Goal: Transaction & Acquisition: Obtain resource

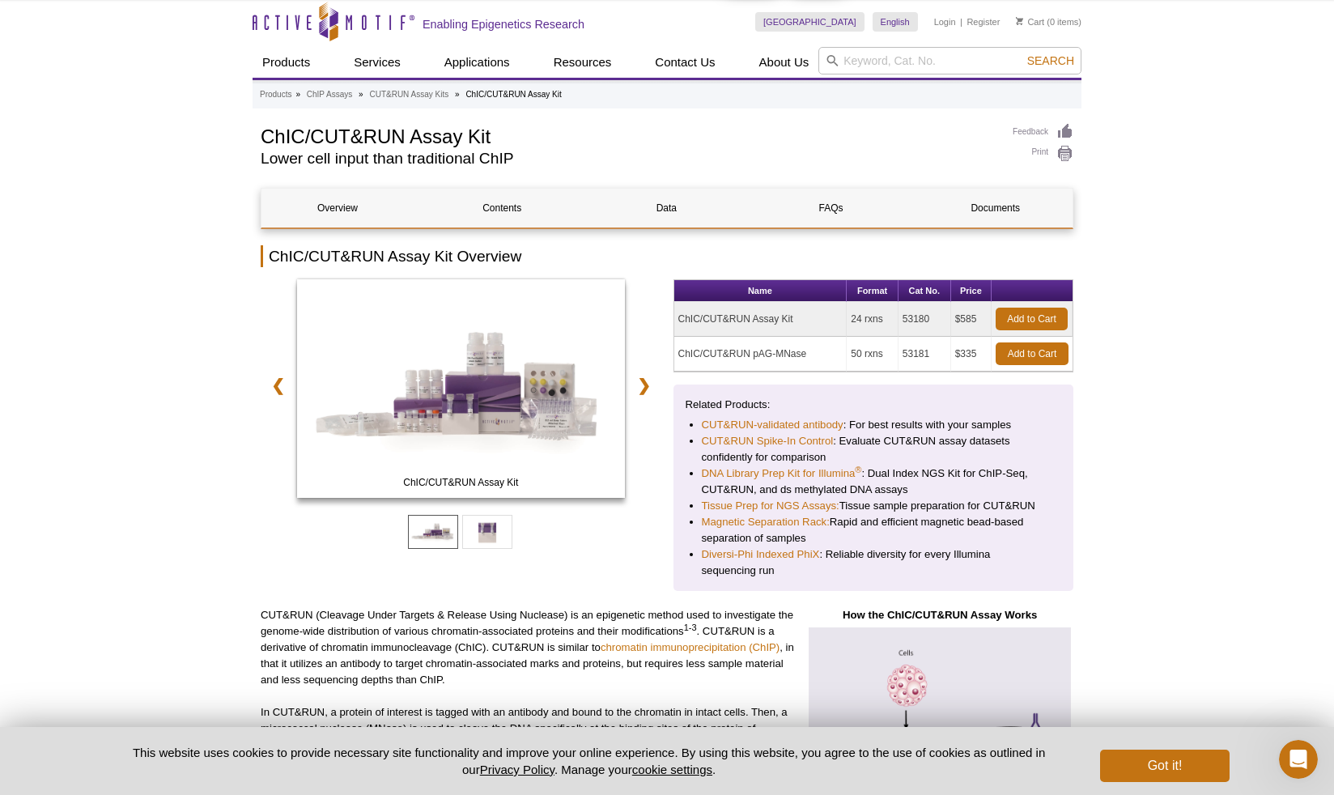
scroll to position [16, 0]
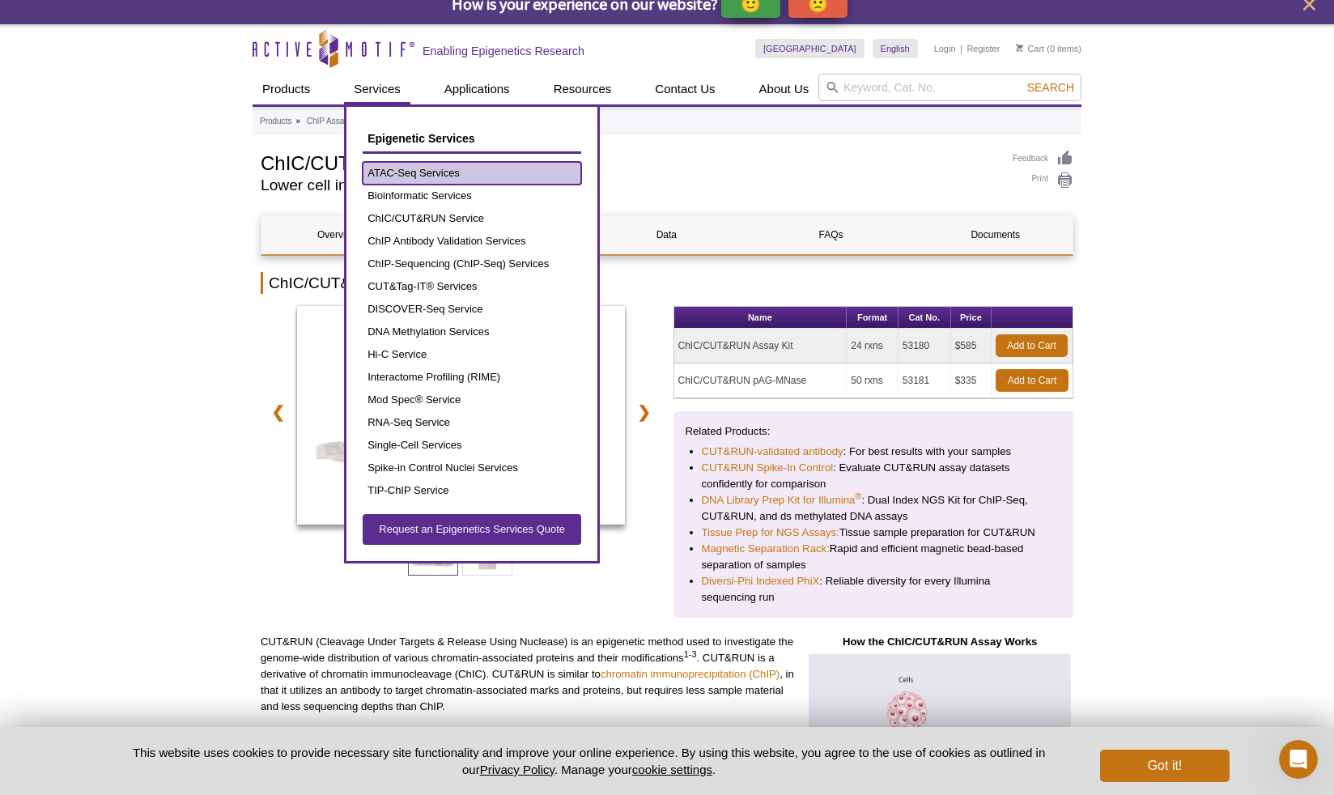
click at [397, 176] on link "ATAC-Seq Services" at bounding box center [472, 173] width 219 height 23
click at [418, 170] on link "ATAC-Seq Services" at bounding box center [472, 173] width 219 height 23
click at [379, 172] on link "ATAC-Seq Services" at bounding box center [472, 173] width 219 height 23
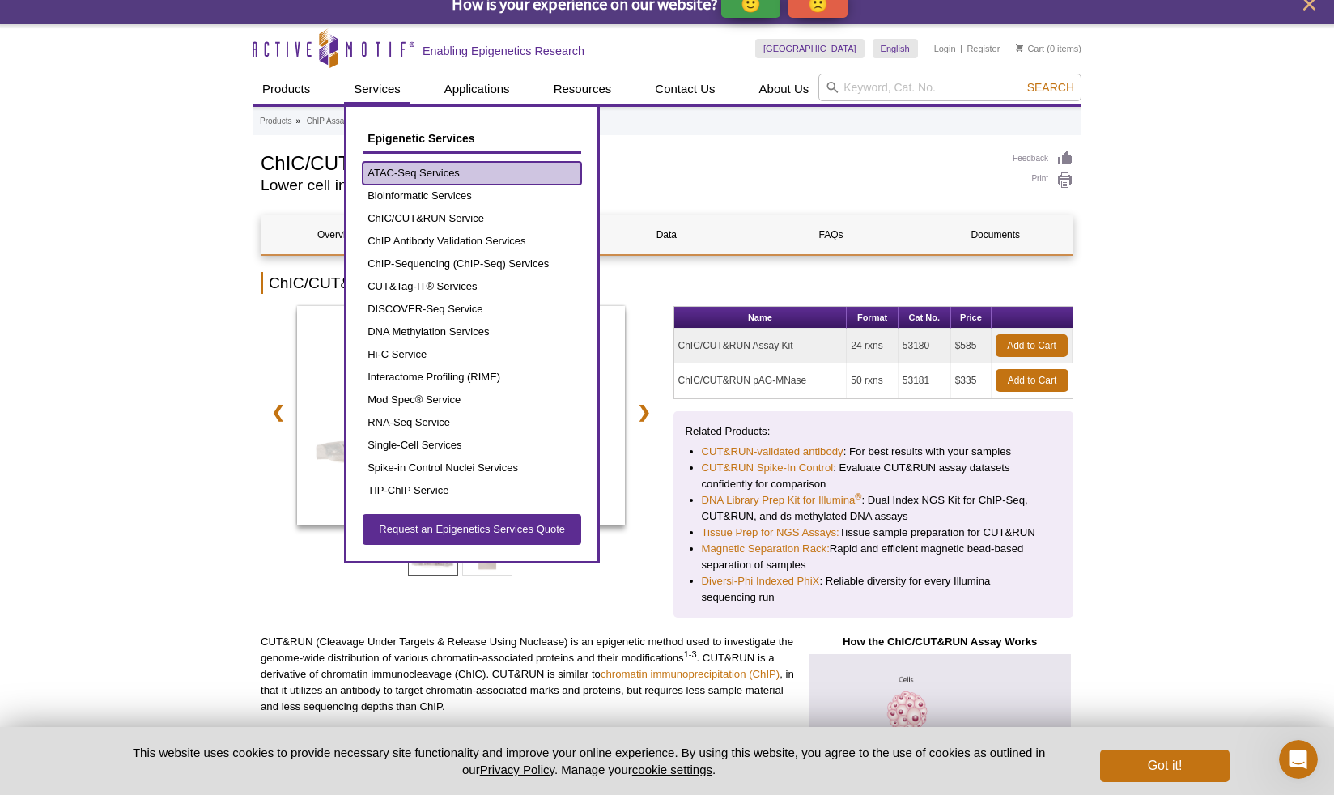
scroll to position [0, 0]
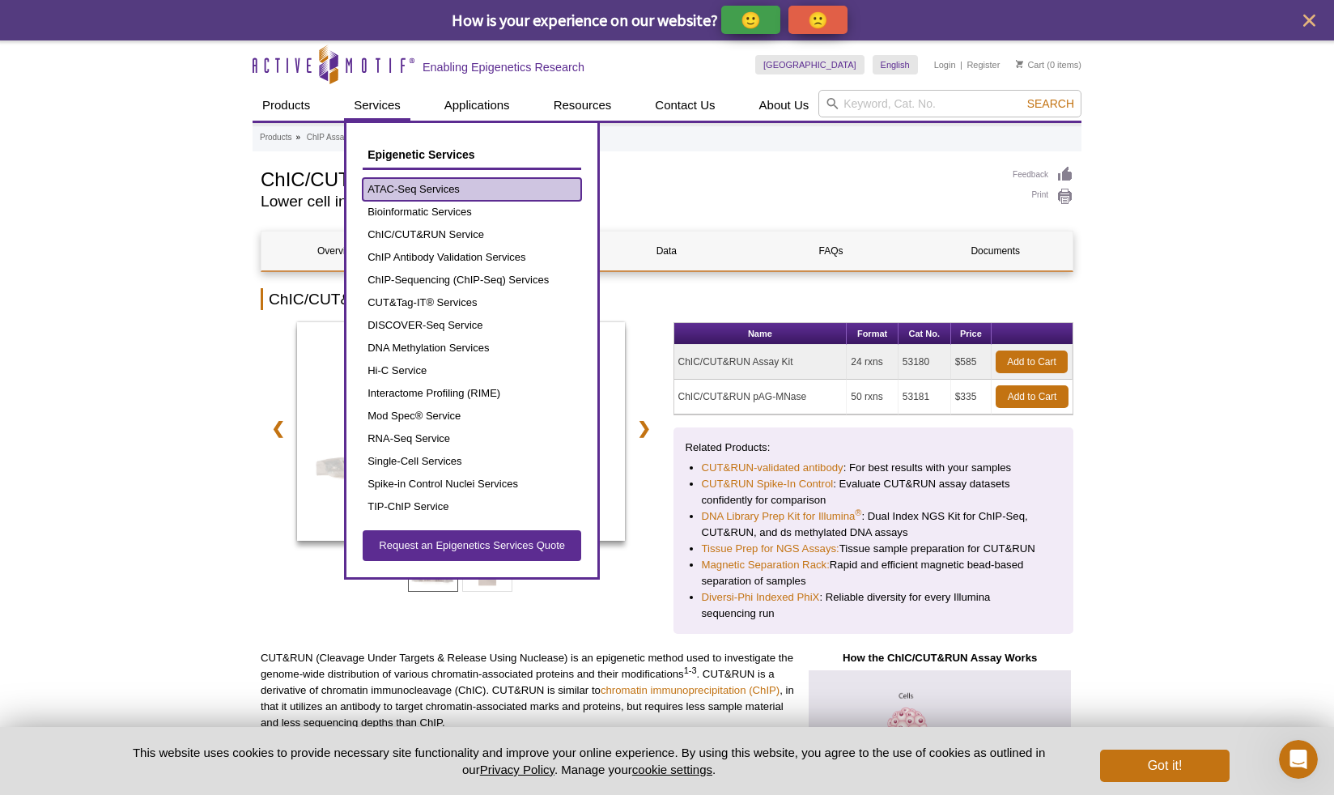
click at [456, 191] on link "ATAC-Seq Services" at bounding box center [472, 189] width 219 height 23
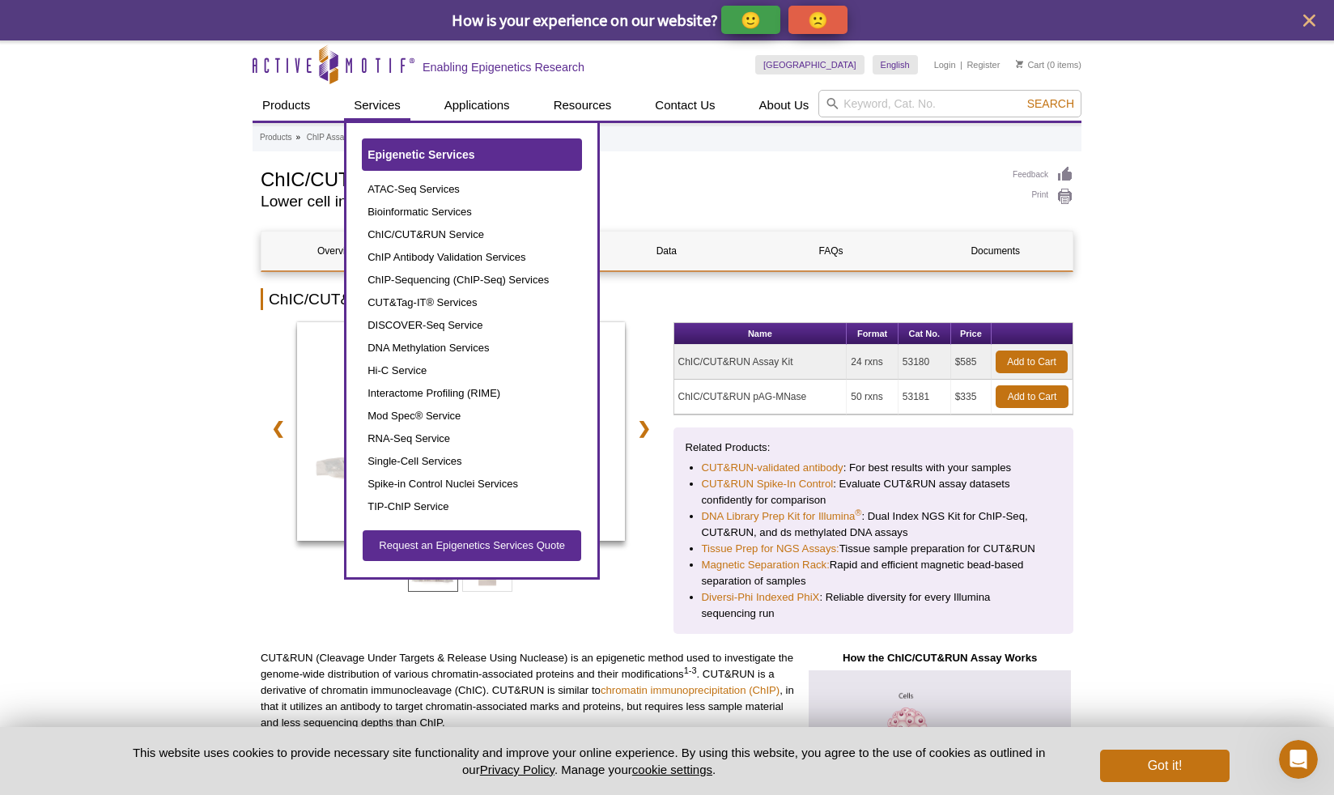
click at [412, 163] on link "Epigenetic Services" at bounding box center [472, 154] width 219 height 31
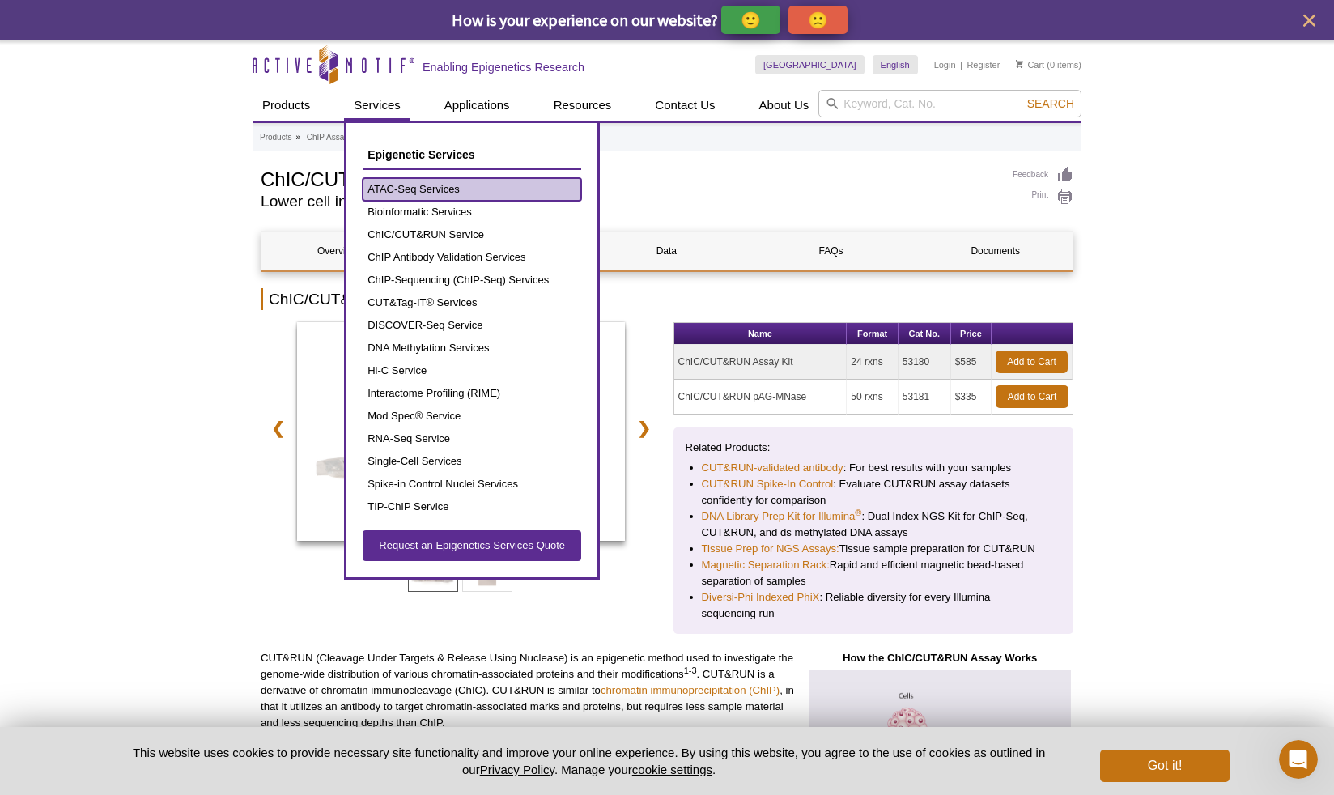
click at [464, 188] on link "ATAC-Seq Services" at bounding box center [472, 189] width 219 height 23
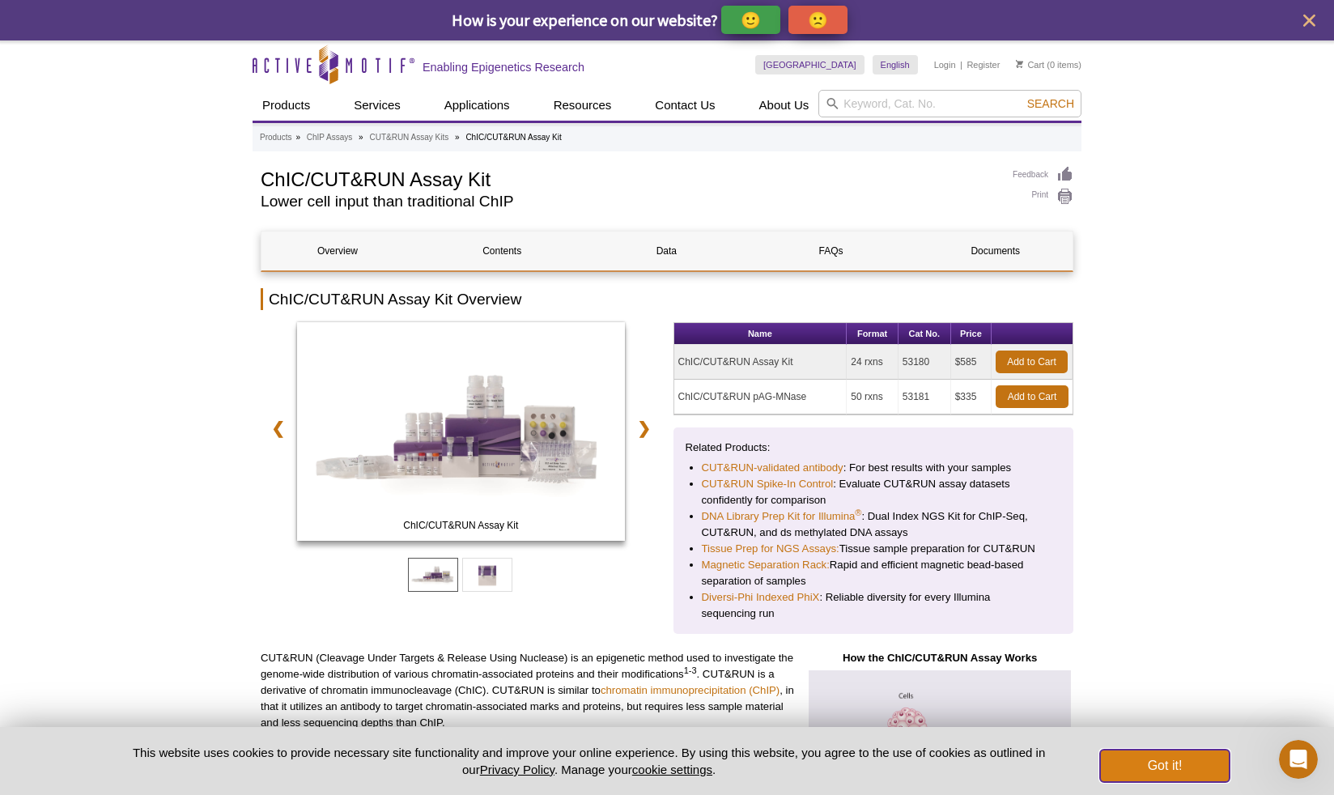
click at [1155, 777] on button "Got it!" at bounding box center [1164, 765] width 129 height 32
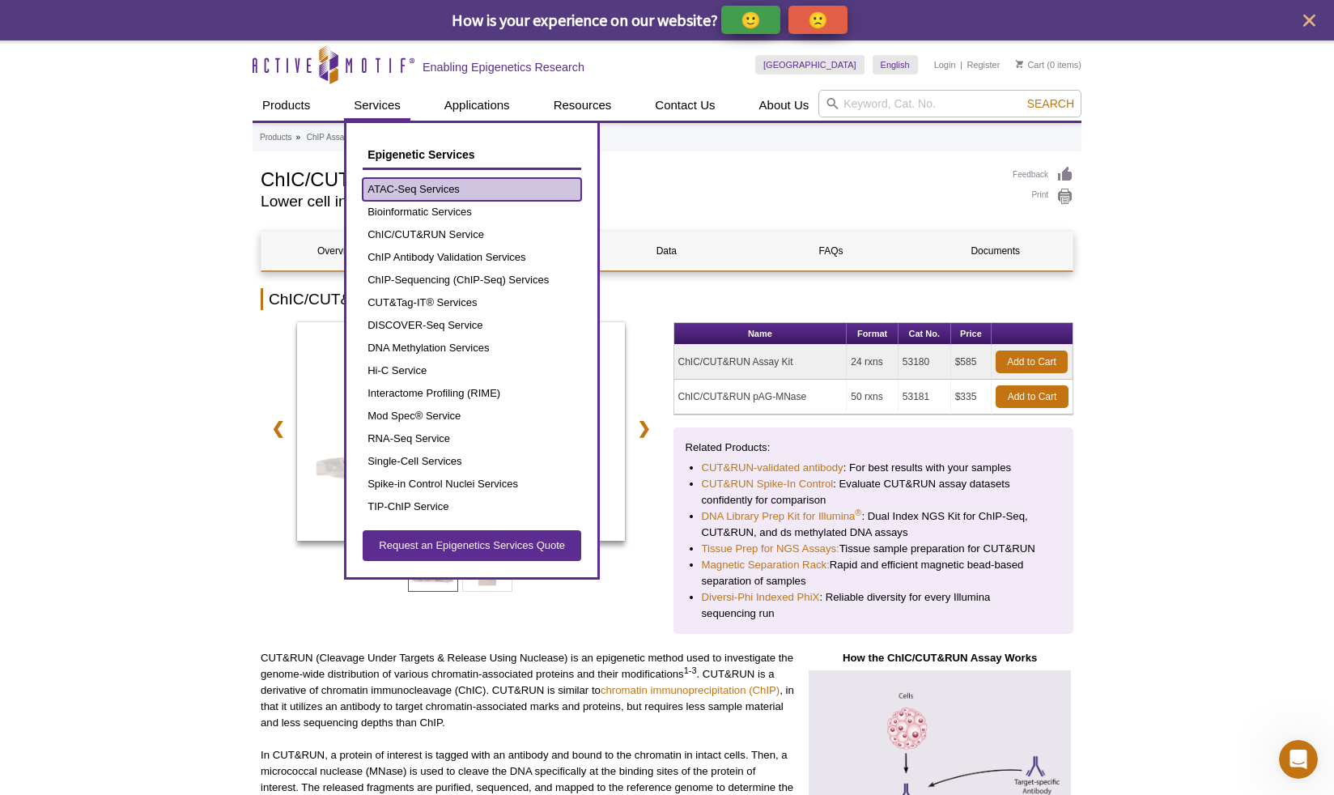
click at [386, 185] on link "ATAC-Seq Services" at bounding box center [472, 189] width 219 height 23
click at [483, 195] on link "ATAC-Seq Services" at bounding box center [472, 189] width 219 height 23
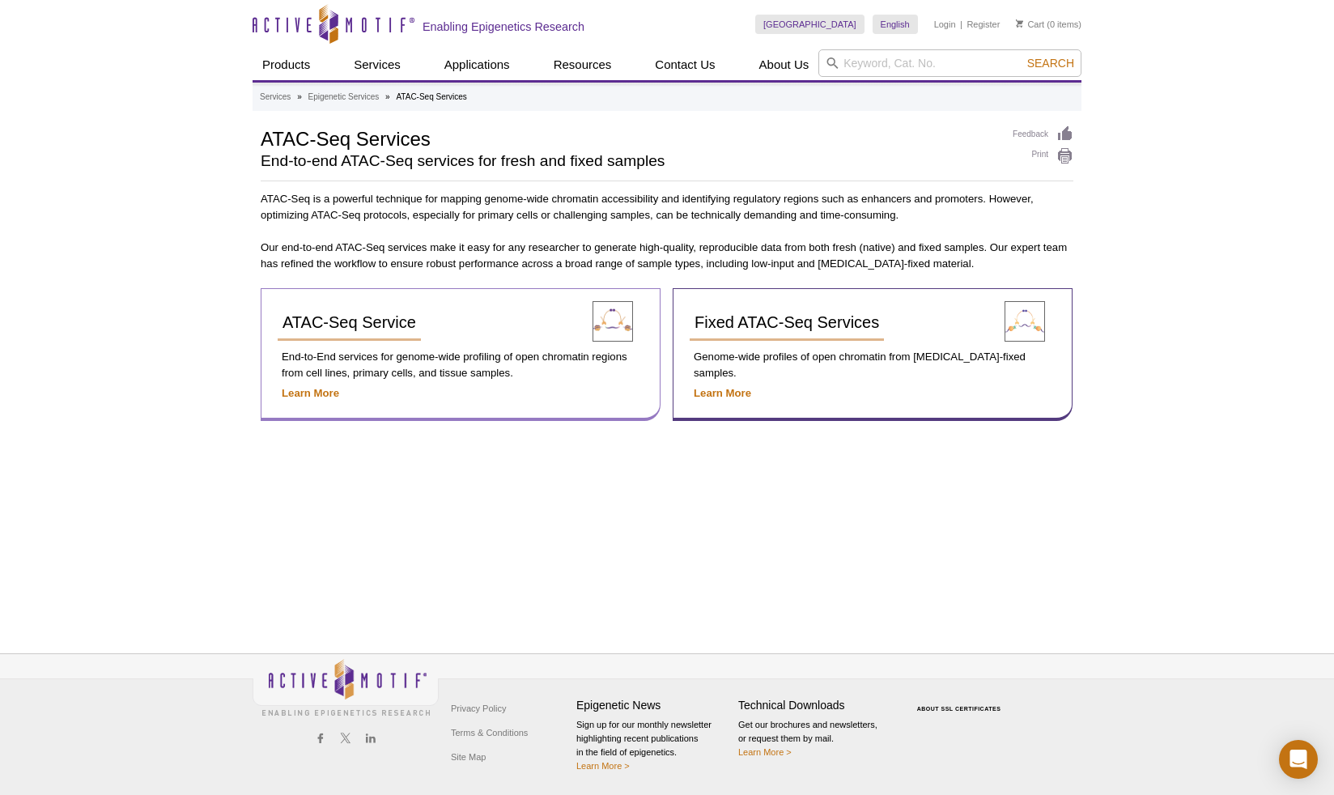
click at [325, 347] on div "ATAC-Seq Service" at bounding box center [425, 329] width 295 height 48
click at [332, 324] on span "ATAC-Seq Service" at bounding box center [349, 322] width 134 height 18
click at [393, 319] on span "ATAC-Seq Service" at bounding box center [349, 322] width 134 height 18
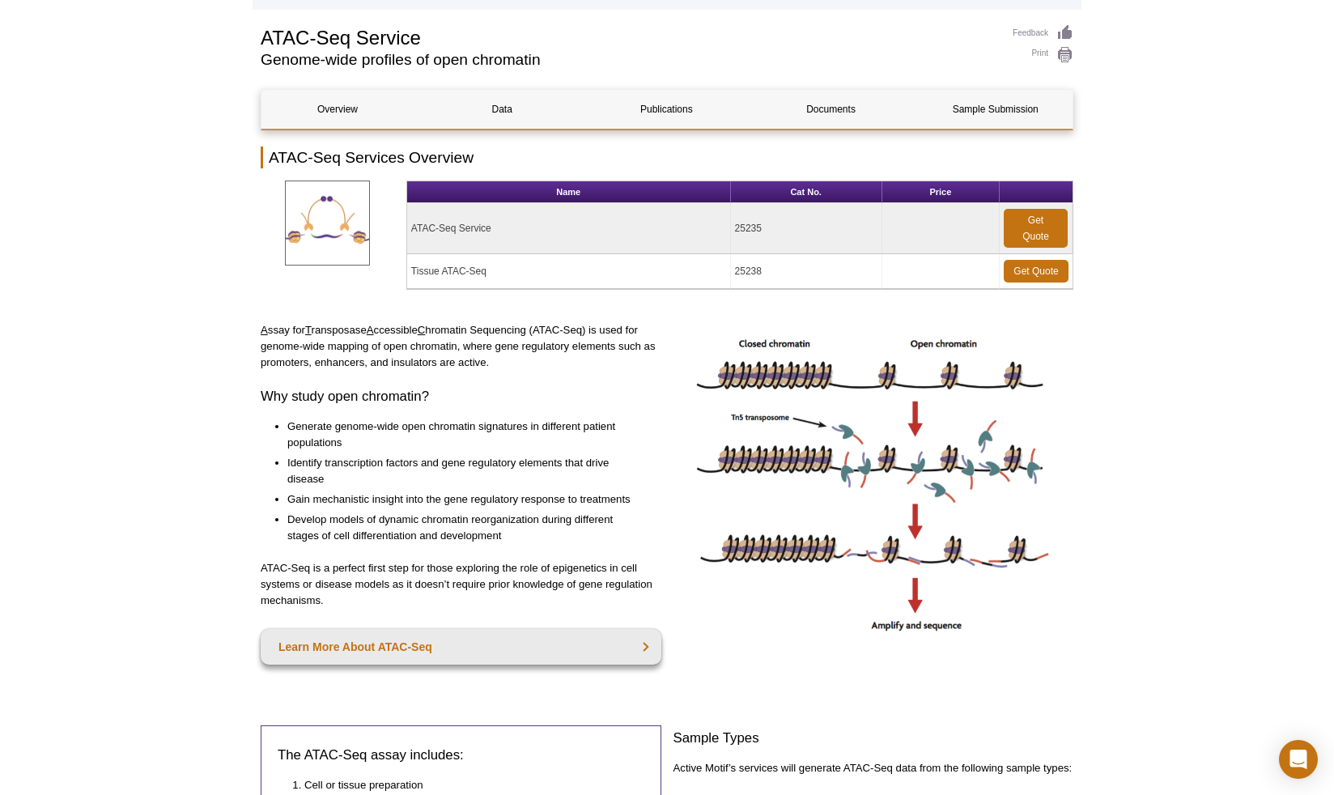
scroll to position [111, 0]
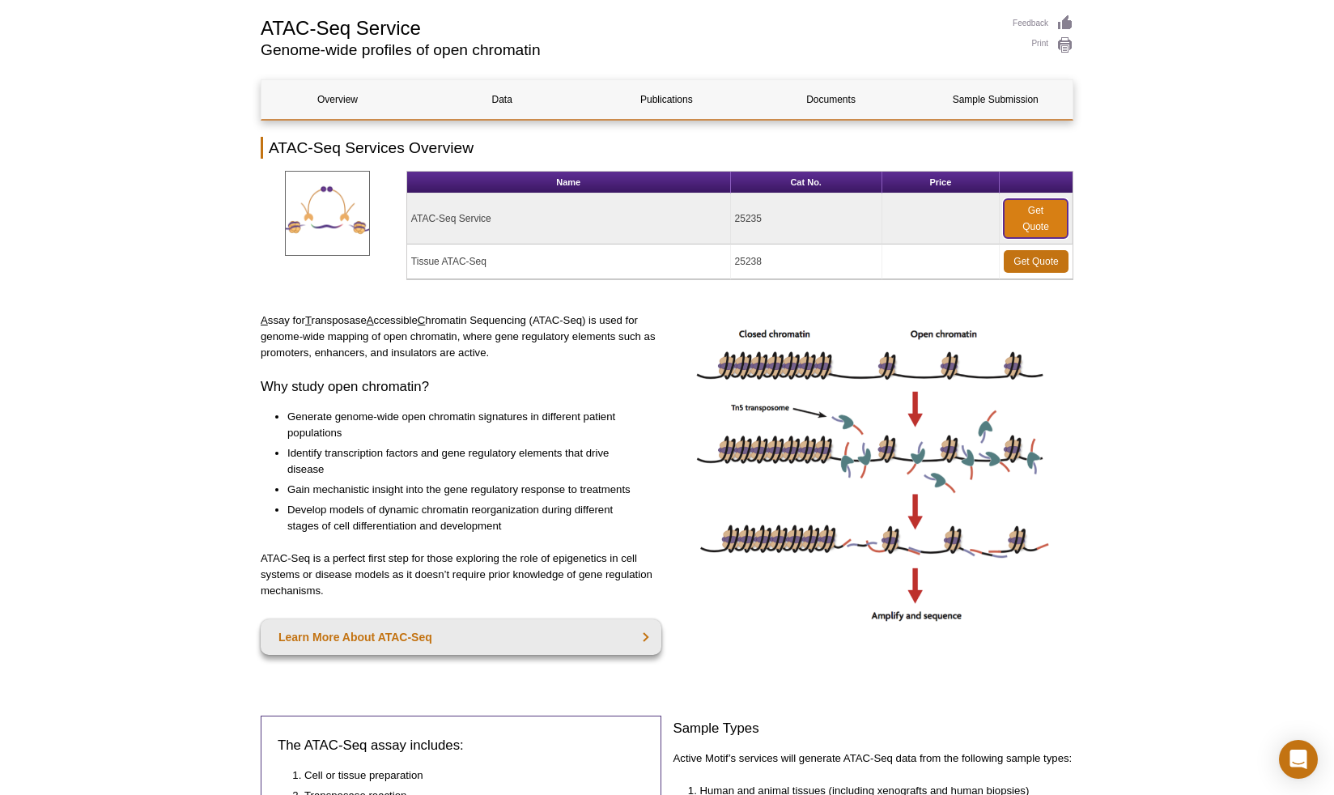
click at [1032, 225] on link "Get Quote" at bounding box center [1036, 218] width 64 height 39
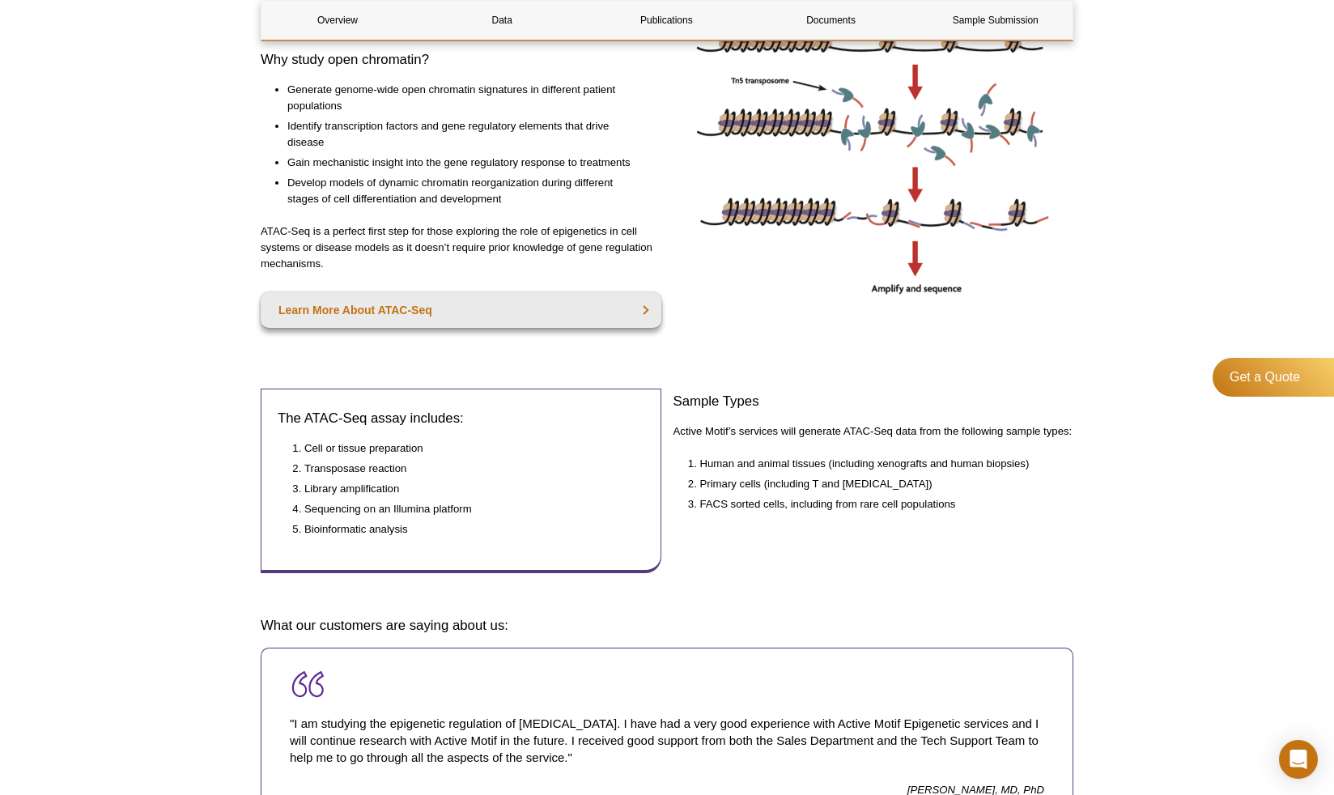
scroll to position [556, 0]
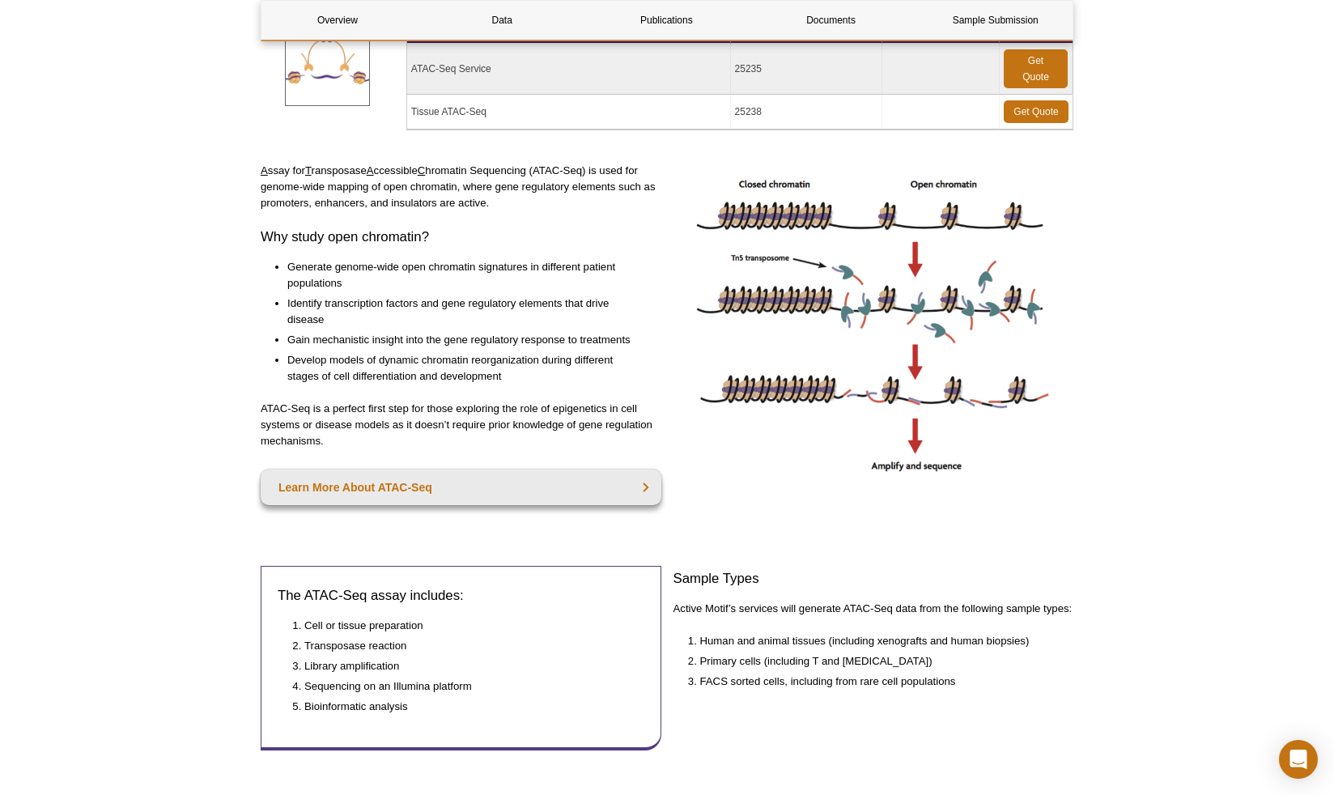
scroll to position [261, 0]
